Goal: Navigation & Orientation: Go to known website

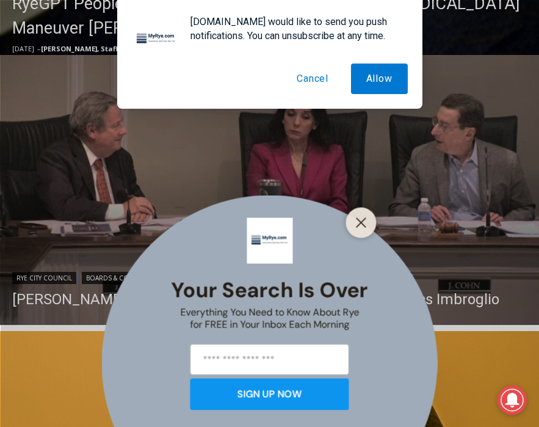
scroll to position [732, 0]
click at [301, 76] on button "Cancel" at bounding box center [313, 79] width 62 height 31
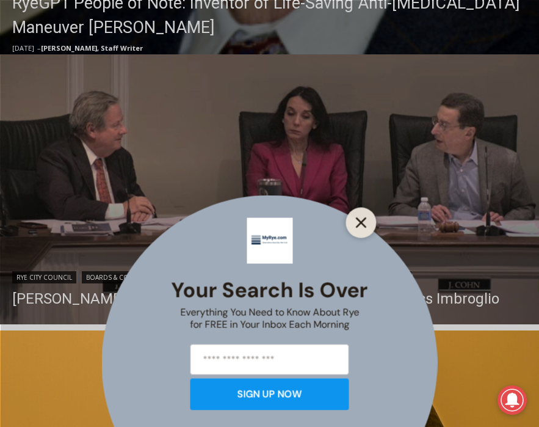
click at [354, 214] on button "Close" at bounding box center [361, 222] width 17 height 17
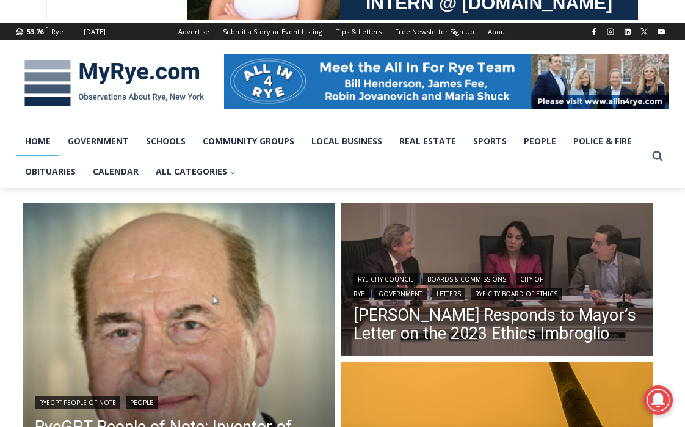
scroll to position [0, 0]
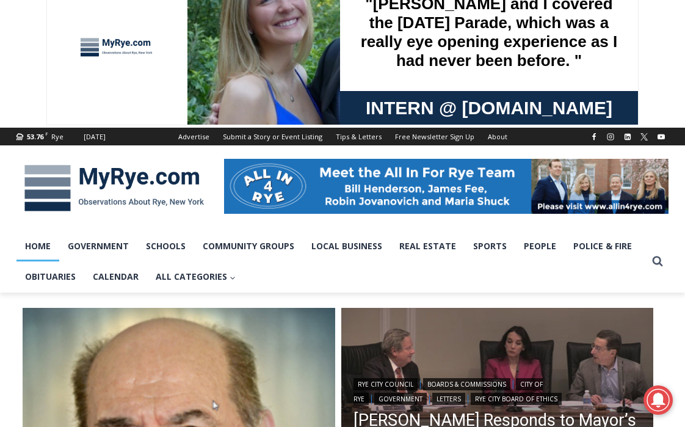
scroll to position [37, 0]
